Goal: Check status: Check status

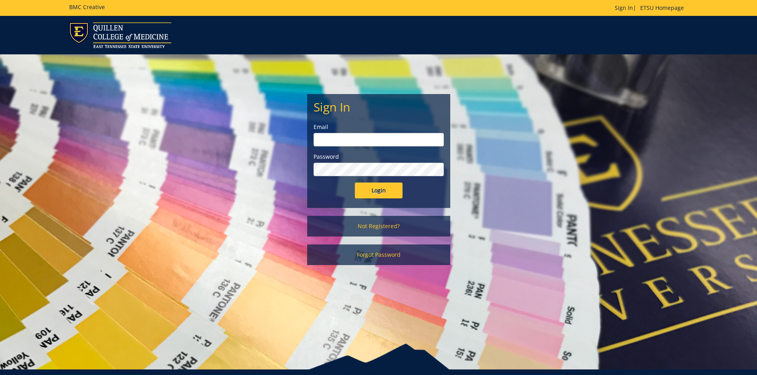
click at [383, 130] on label "Email" at bounding box center [378, 127] width 130 height 8
click at [382, 137] on input "email" at bounding box center [378, 140] width 130 height 14
type input "[EMAIL_ADDRESS][DOMAIN_NAME]"
click at [355, 183] on input "Login" at bounding box center [379, 191] width 48 height 16
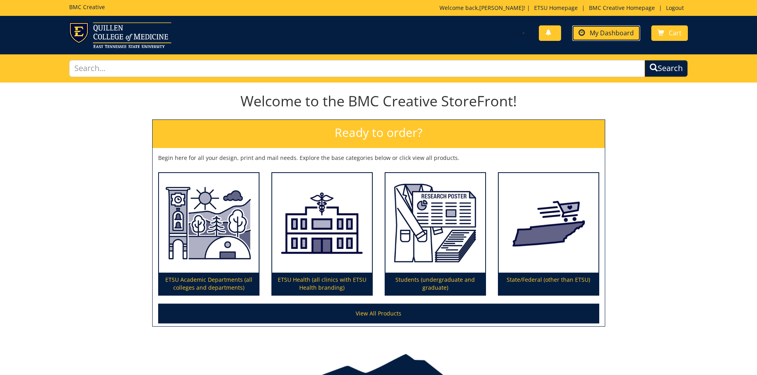
click at [592, 31] on span "My Dashboard" at bounding box center [612, 33] width 44 height 9
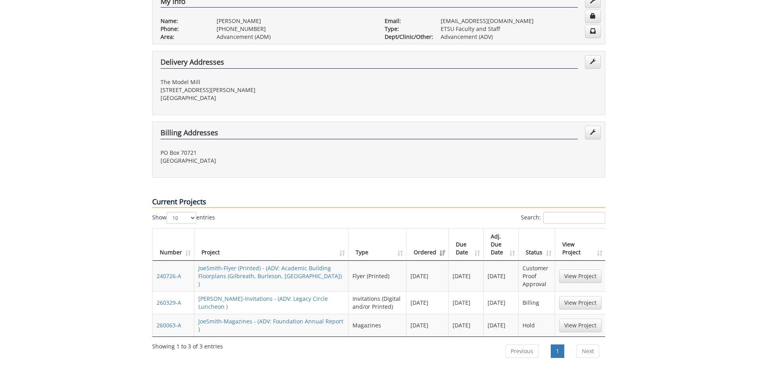
scroll to position [238, 0]
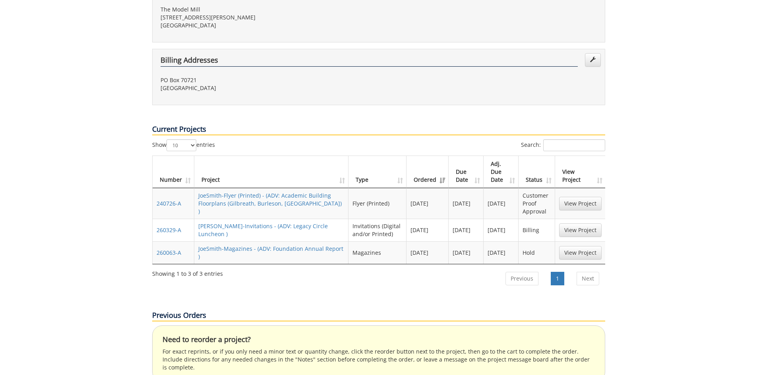
click at [313, 219] on td "JoeSmith-Invitations - (ADV: Legacy Circle Luncheon )" at bounding box center [271, 230] width 154 height 23
click at [317, 222] on link "JoeSmith-Invitations - (ADV: Legacy Circle Luncheon )" at bounding box center [263, 229] width 130 height 15
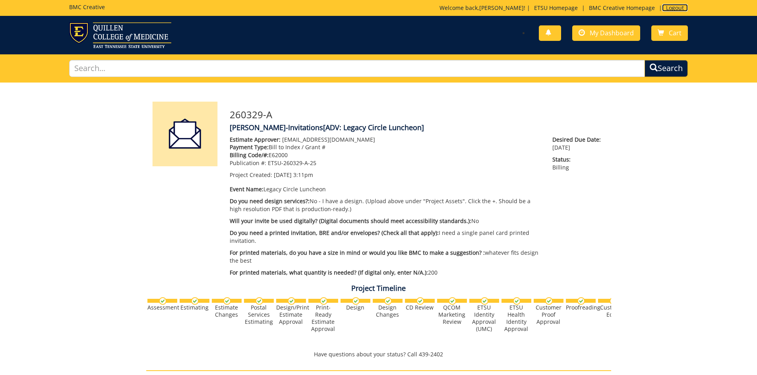
click at [665, 10] on link "Logout" at bounding box center [675, 8] width 26 height 8
